Goal: Information Seeking & Learning: Learn about a topic

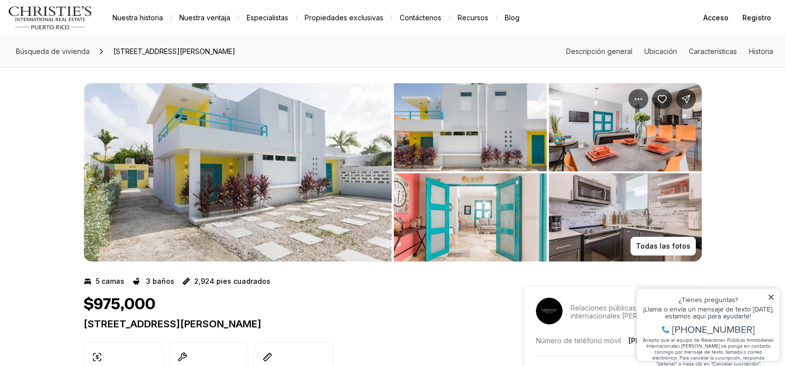
click at [324, 205] on img "Ver galería de imágenes" at bounding box center [238, 172] width 308 height 178
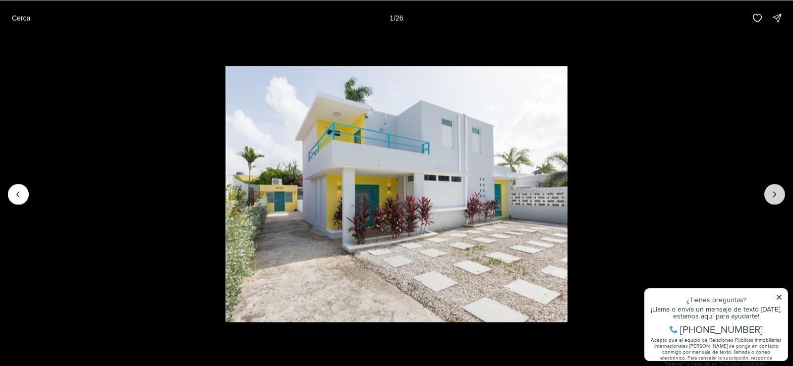
click at [775, 192] on icon "Siguiente diapositiva" at bounding box center [774, 194] width 10 height 10
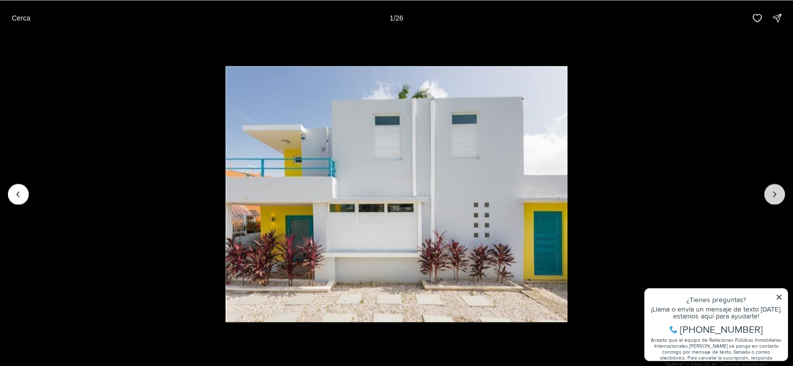
click at [775, 192] on icon "Next slide" at bounding box center [774, 194] width 10 height 10
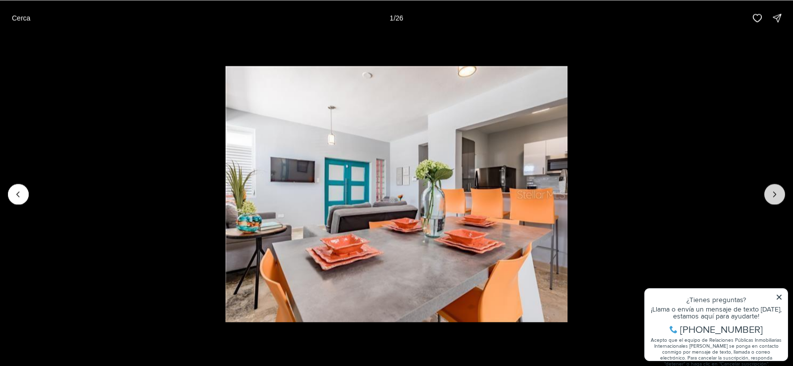
click at [775, 192] on icon "Next slide" at bounding box center [774, 194] width 10 height 10
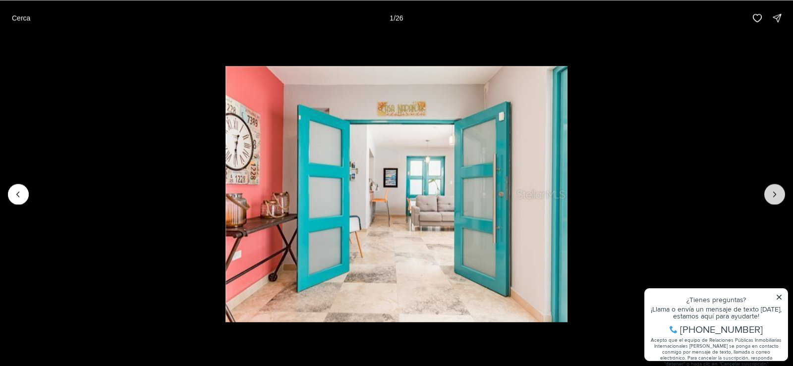
click at [775, 192] on icon "Next slide" at bounding box center [774, 194] width 10 height 10
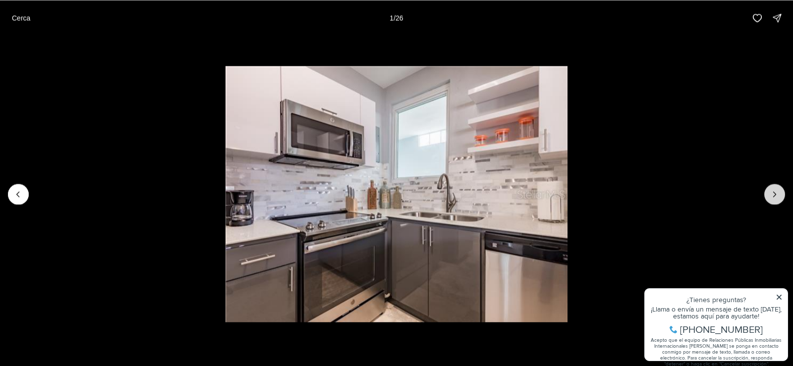
click at [775, 192] on icon "Next slide" at bounding box center [774, 194] width 10 height 10
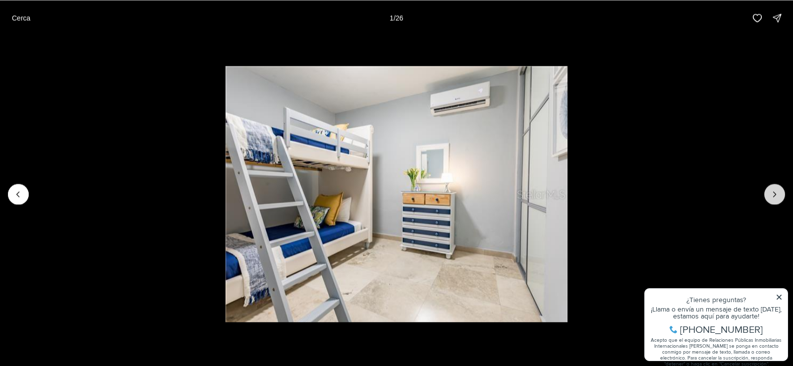
click at [775, 192] on icon "Next slide" at bounding box center [774, 194] width 10 height 10
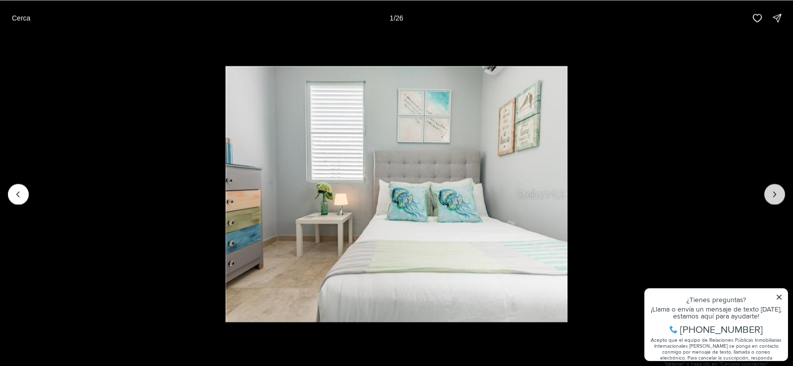
click at [775, 192] on icon "Next slide" at bounding box center [774, 194] width 10 height 10
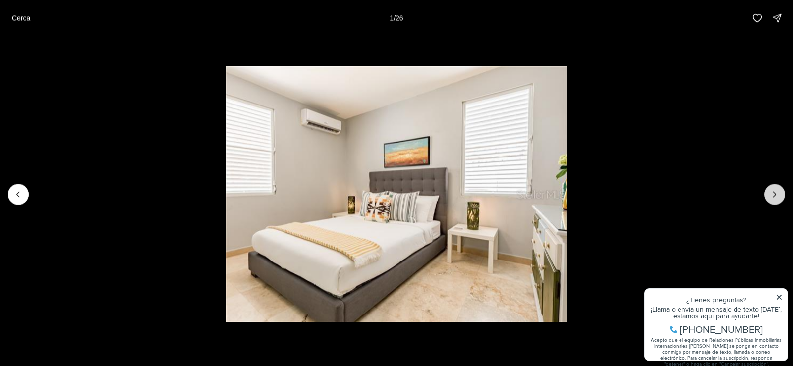
click at [775, 192] on icon "Next slide" at bounding box center [774, 194] width 10 height 10
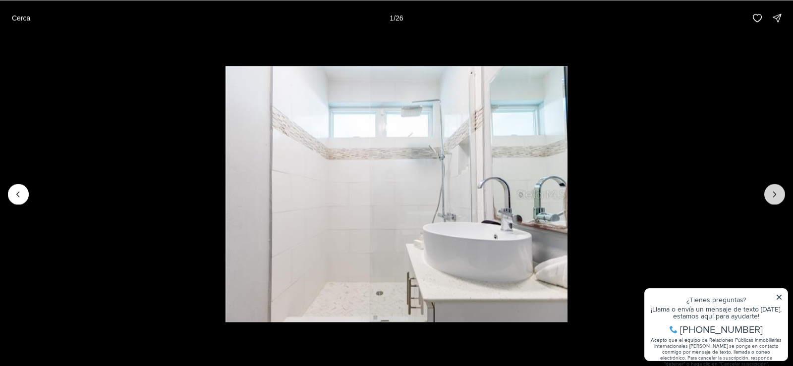
click at [775, 192] on icon "Next slide" at bounding box center [774, 194] width 10 height 10
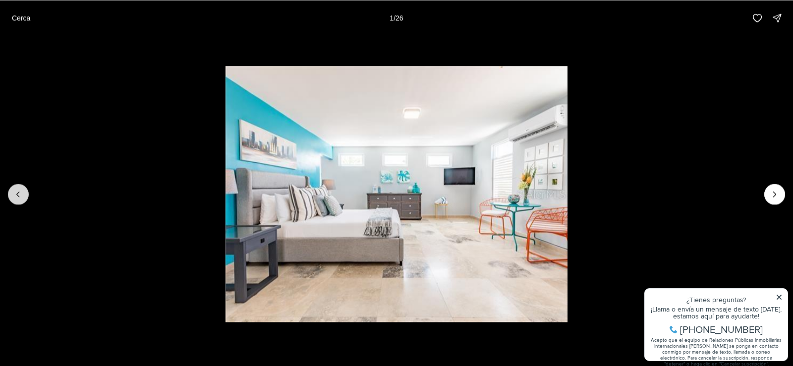
click at [19, 195] on icon "Previous slide" at bounding box center [18, 194] width 10 height 10
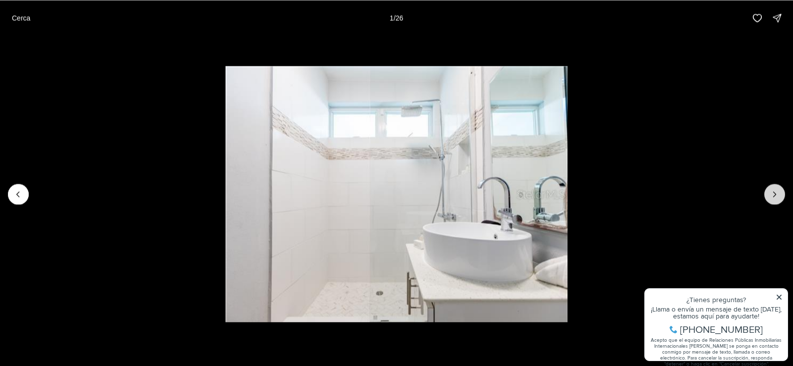
click at [774, 193] on icon "Next slide" at bounding box center [774, 194] width 2 height 5
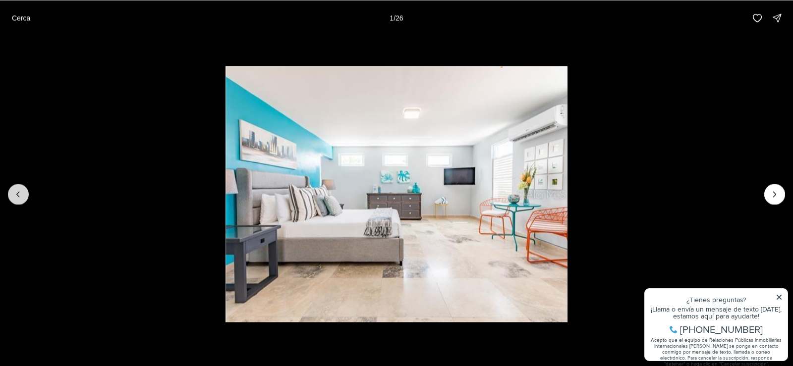
click at [18, 192] on icon "Previous slide" at bounding box center [18, 194] width 10 height 10
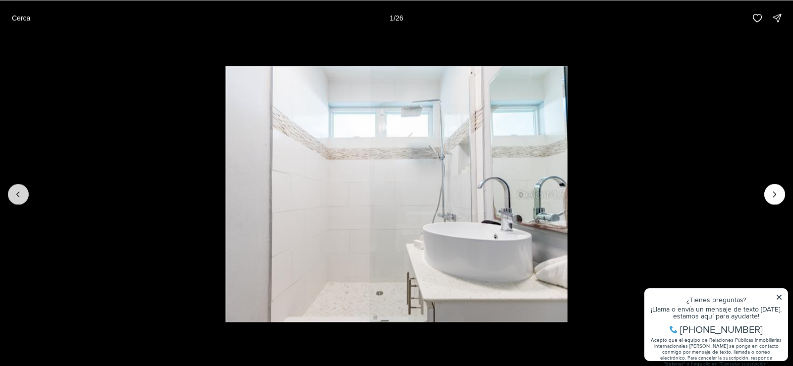
click at [18, 192] on icon "Previous slide" at bounding box center [18, 194] width 10 height 10
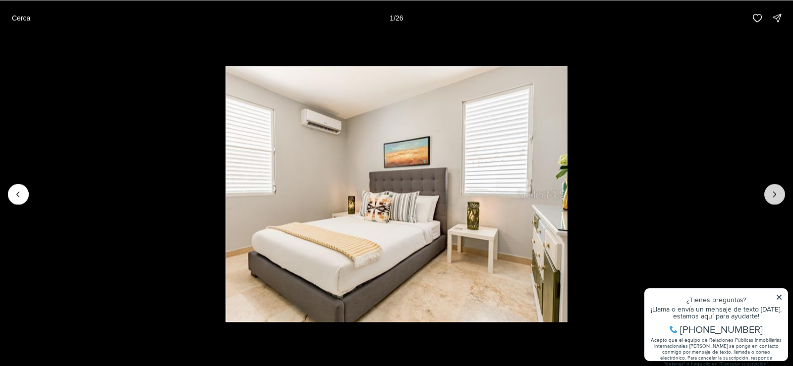
click at [774, 189] on icon "Next slide" at bounding box center [774, 194] width 10 height 10
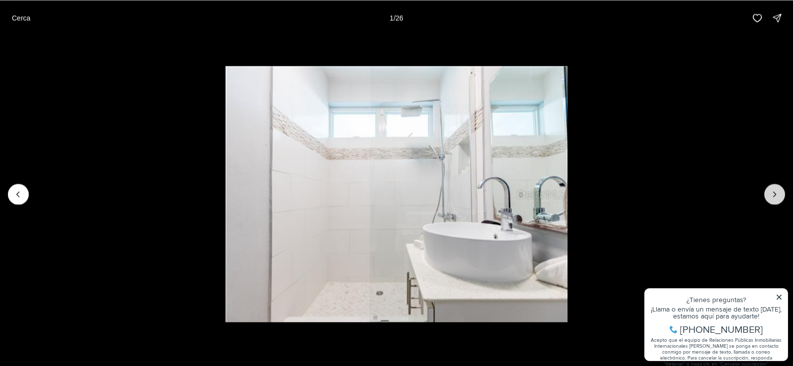
click at [774, 190] on icon "Next slide" at bounding box center [774, 194] width 10 height 10
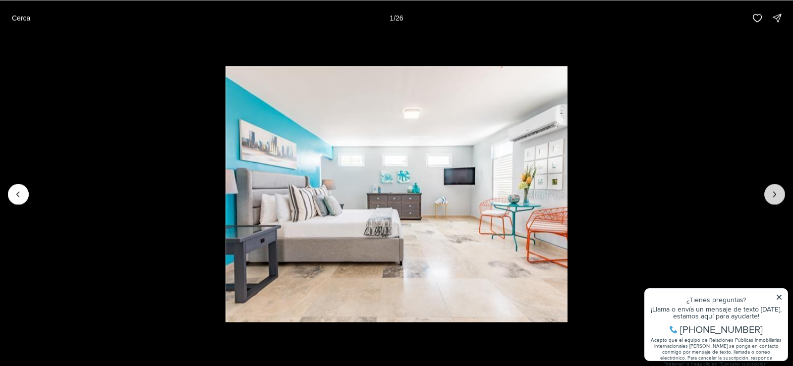
click at [774, 192] on icon "Next slide" at bounding box center [774, 194] width 2 height 5
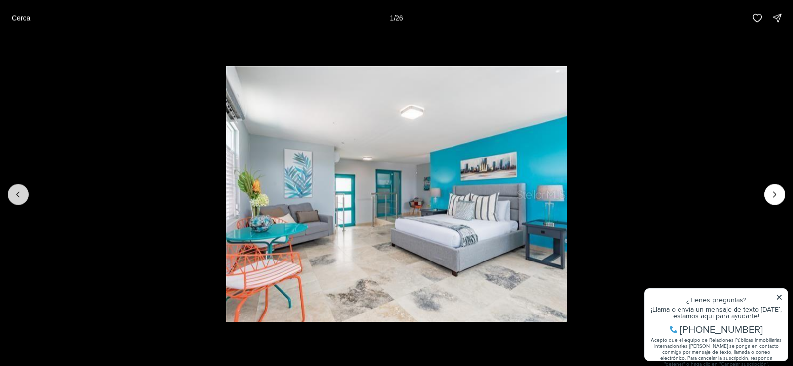
click at [16, 192] on icon "Previous slide" at bounding box center [18, 194] width 10 height 10
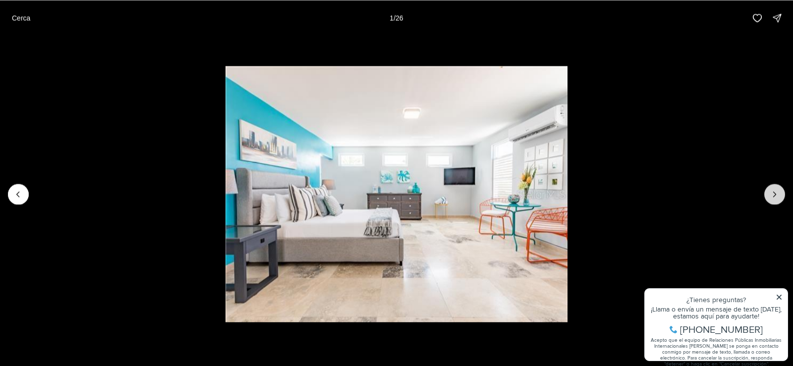
click at [774, 190] on icon "Next slide" at bounding box center [774, 194] width 10 height 10
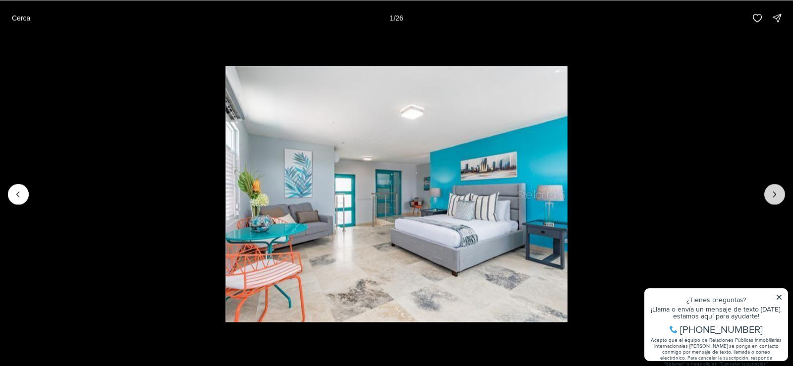
click at [774, 190] on icon "Next slide" at bounding box center [774, 194] width 10 height 10
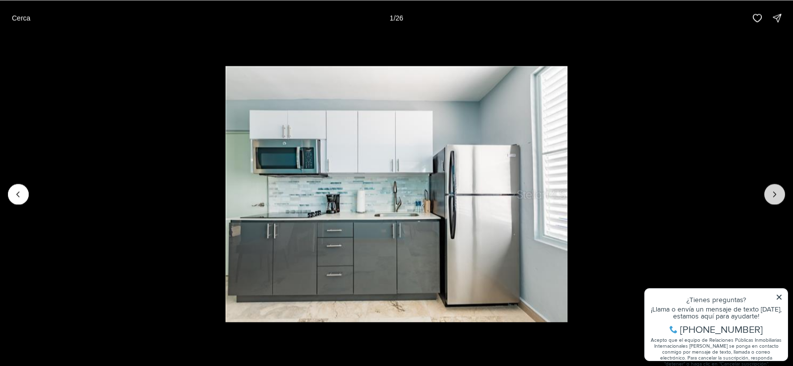
click at [774, 190] on icon "Next slide" at bounding box center [774, 194] width 10 height 10
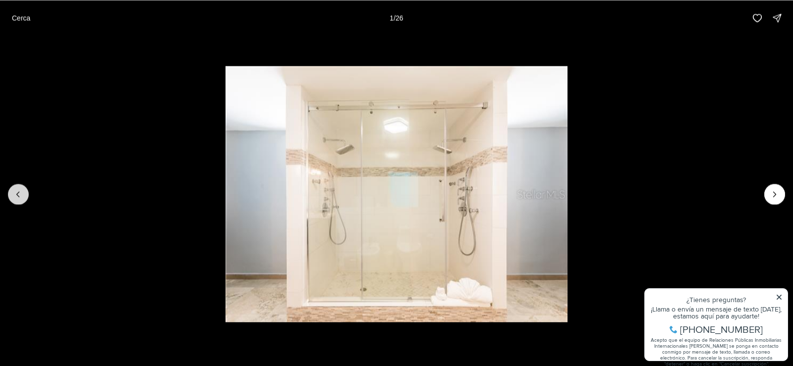
click at [13, 196] on icon "Previous slide" at bounding box center [18, 194] width 10 height 10
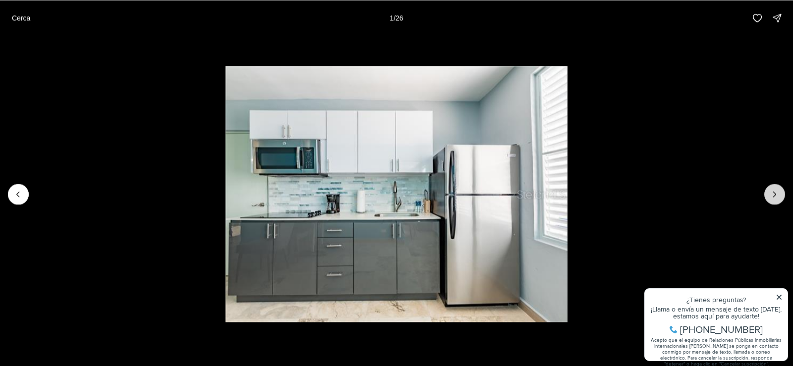
click at [774, 193] on icon "Next slide" at bounding box center [774, 194] width 2 height 5
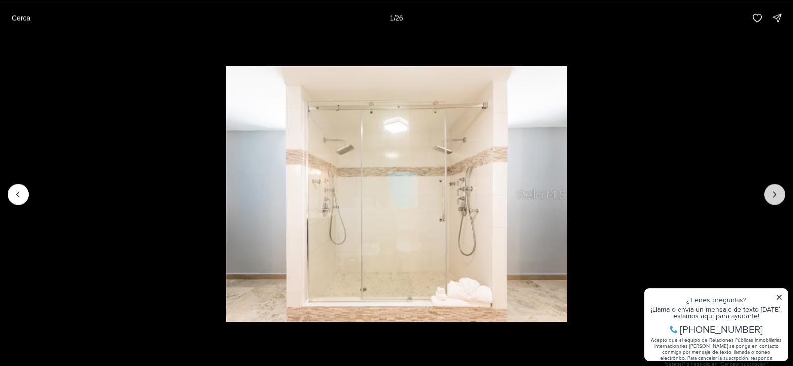
click at [774, 193] on icon "Next slide" at bounding box center [774, 194] width 2 height 5
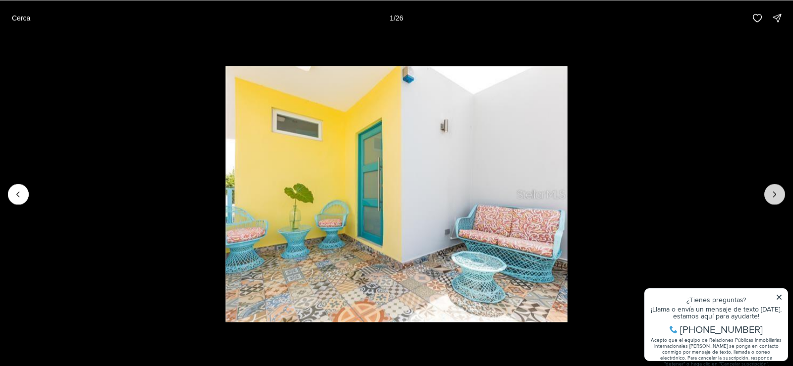
click at [774, 193] on icon "Next slide" at bounding box center [774, 194] width 10 height 10
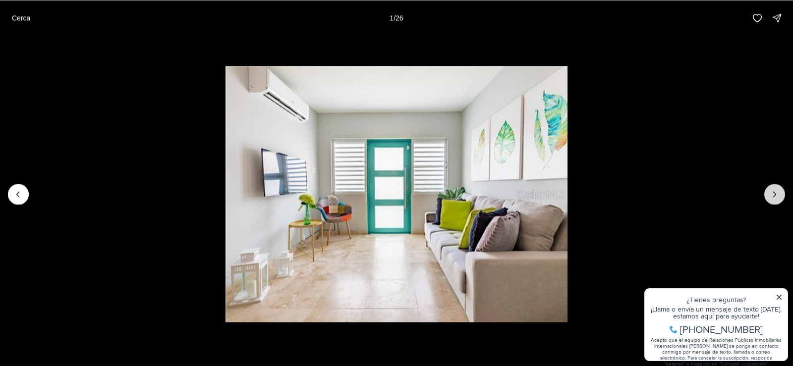
click at [774, 193] on icon "Next slide" at bounding box center [774, 194] width 10 height 10
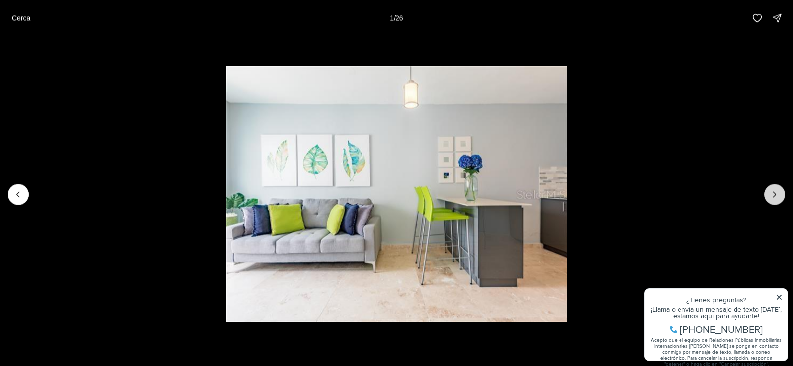
click at [774, 193] on icon "Next slide" at bounding box center [774, 194] width 10 height 10
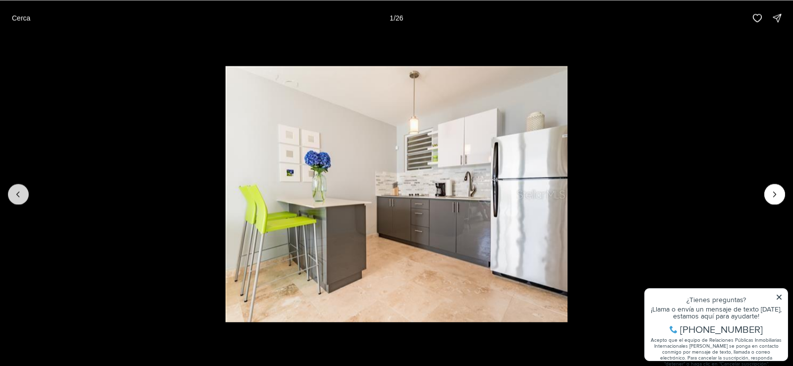
drag, startPoint x: 13, startPoint y: 189, endPoint x: 14, endPoint y: 194, distance: 5.0
click at [14, 192] on button "Previous slide" at bounding box center [18, 194] width 21 height 21
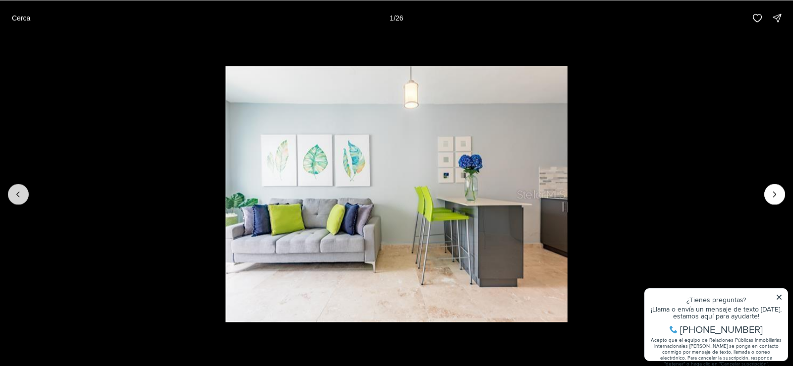
click at [14, 194] on icon "Previous slide" at bounding box center [18, 194] width 10 height 10
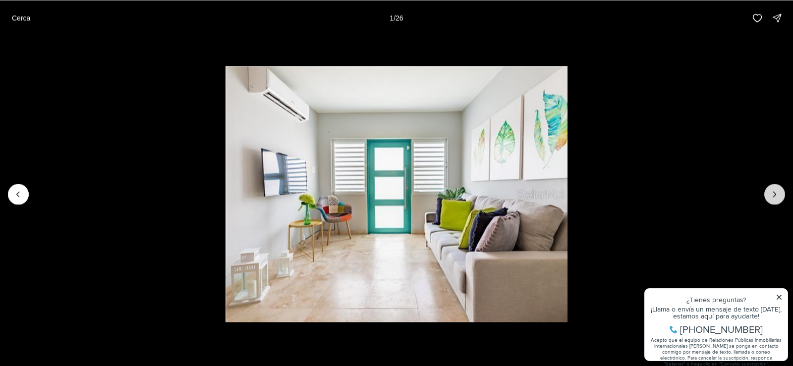
click at [774, 193] on icon "Next slide" at bounding box center [774, 194] width 2 height 5
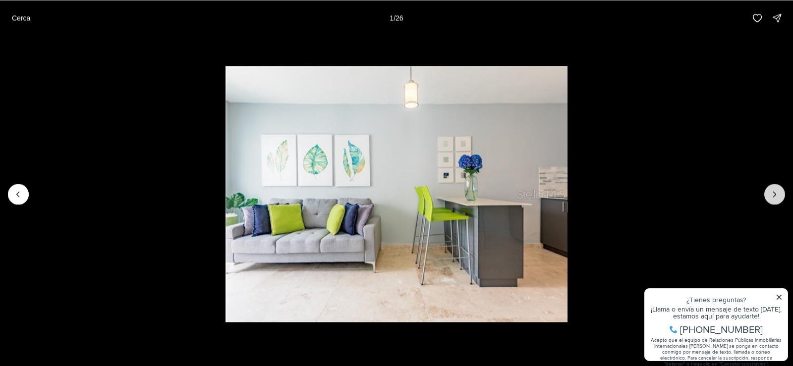
click at [774, 193] on icon "Next slide" at bounding box center [774, 194] width 2 height 5
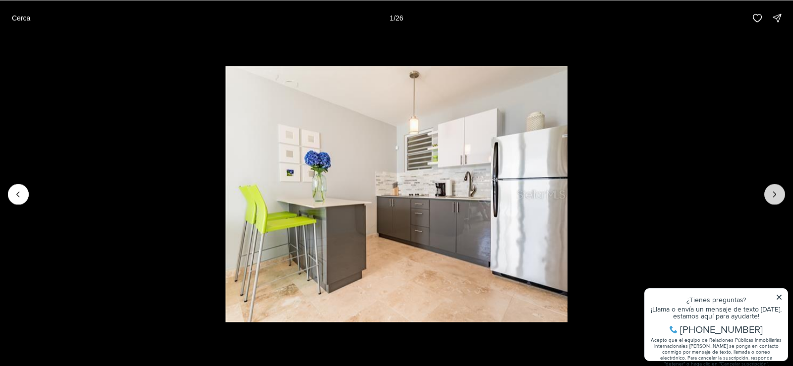
click at [774, 193] on icon "Next slide" at bounding box center [774, 194] width 2 height 5
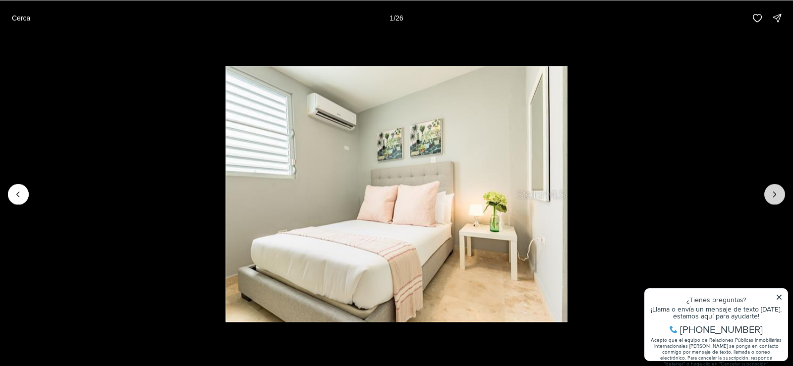
click at [774, 193] on icon "Next slide" at bounding box center [774, 194] width 2 height 5
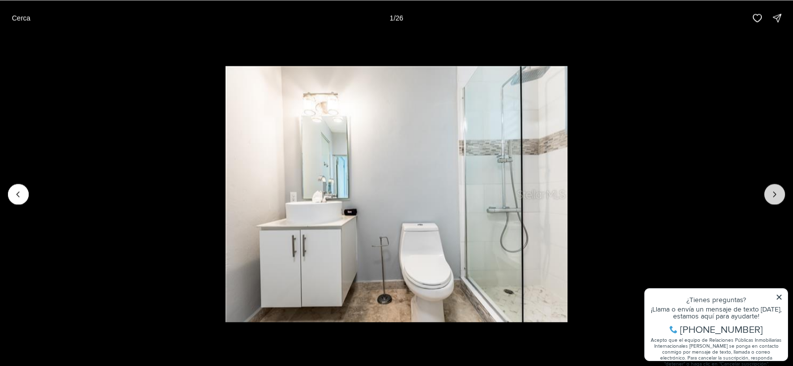
click at [774, 193] on icon "Next slide" at bounding box center [774, 194] width 2 height 5
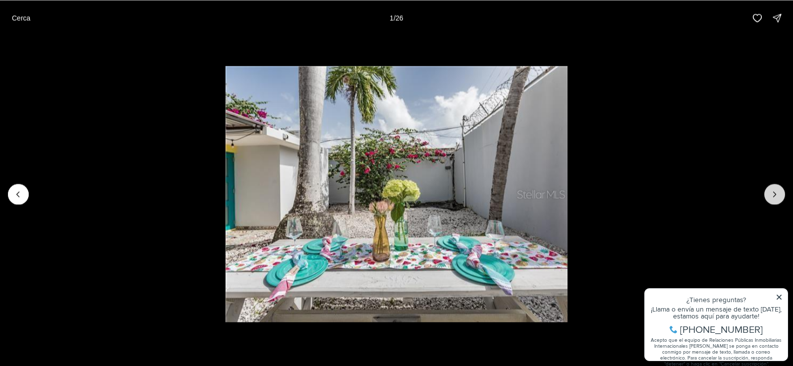
click at [774, 193] on icon "Next slide" at bounding box center [774, 194] width 2 height 5
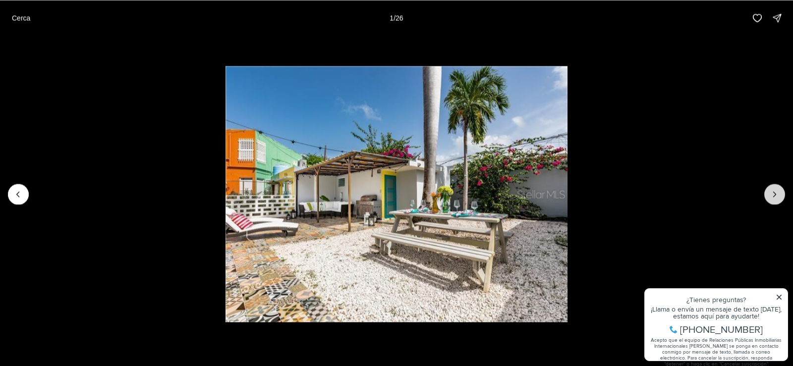
click at [774, 193] on icon "Next slide" at bounding box center [774, 194] width 2 height 5
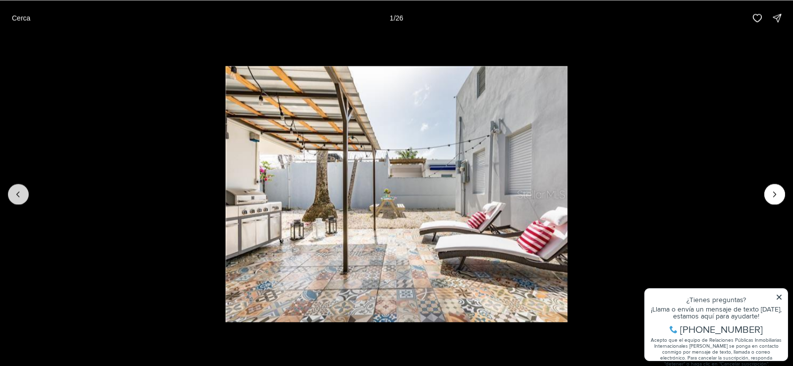
click at [15, 196] on icon "Previous slide" at bounding box center [18, 194] width 10 height 10
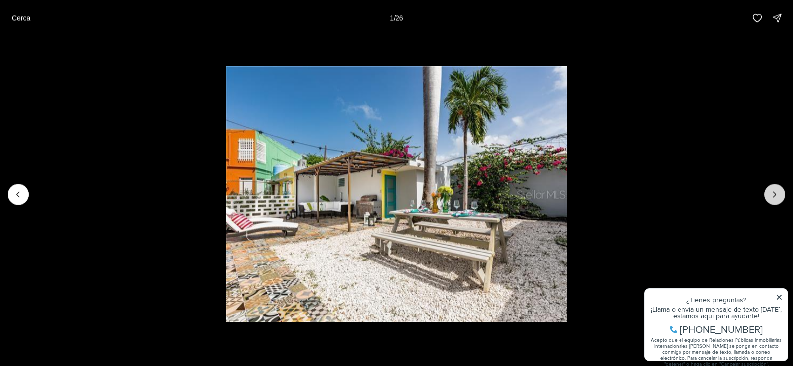
click at [777, 193] on icon "Next slide" at bounding box center [774, 194] width 10 height 10
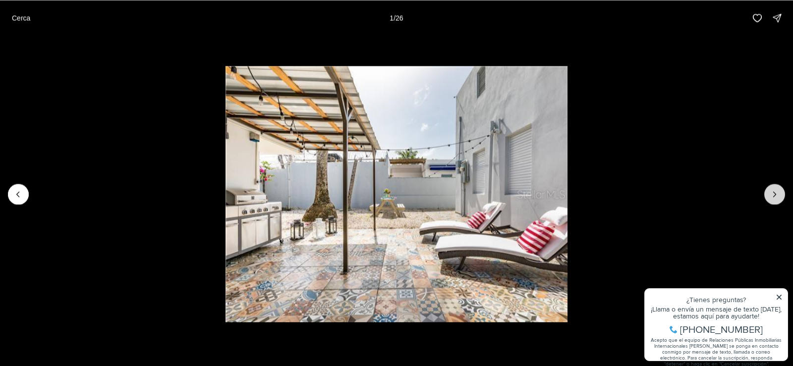
click at [777, 193] on icon "Next slide" at bounding box center [774, 194] width 10 height 10
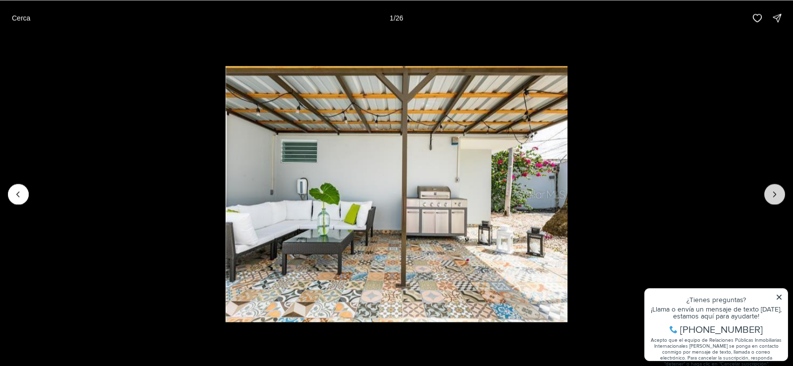
click at [777, 193] on icon "Next slide" at bounding box center [774, 194] width 10 height 10
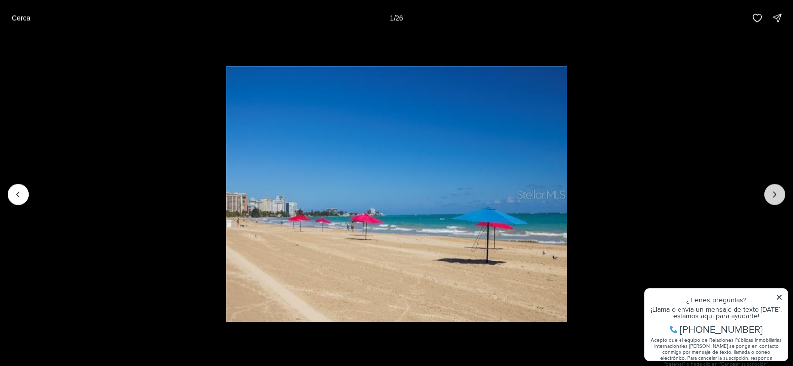
click at [777, 193] on icon "Next slide" at bounding box center [774, 194] width 10 height 10
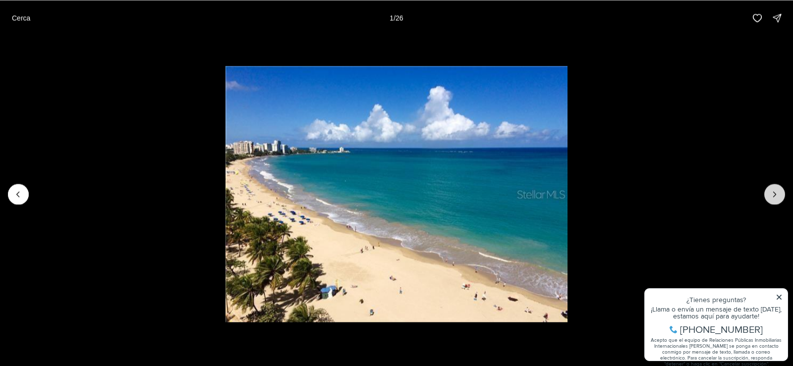
click at [777, 193] on icon "Next slide" at bounding box center [774, 194] width 10 height 10
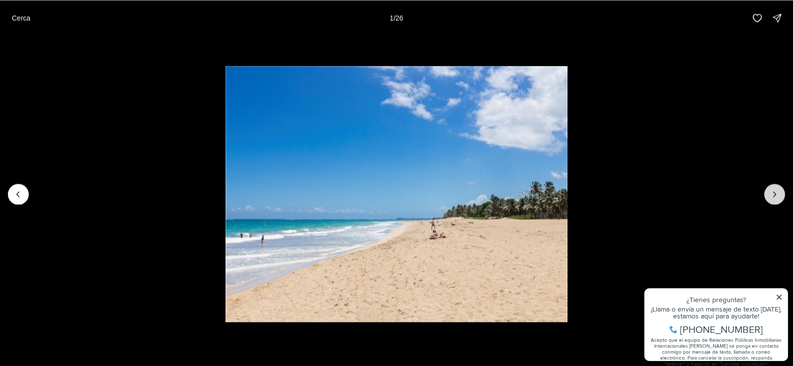
click at [777, 193] on div at bounding box center [774, 194] width 21 height 21
